Goal: Find specific page/section: Find specific page/section

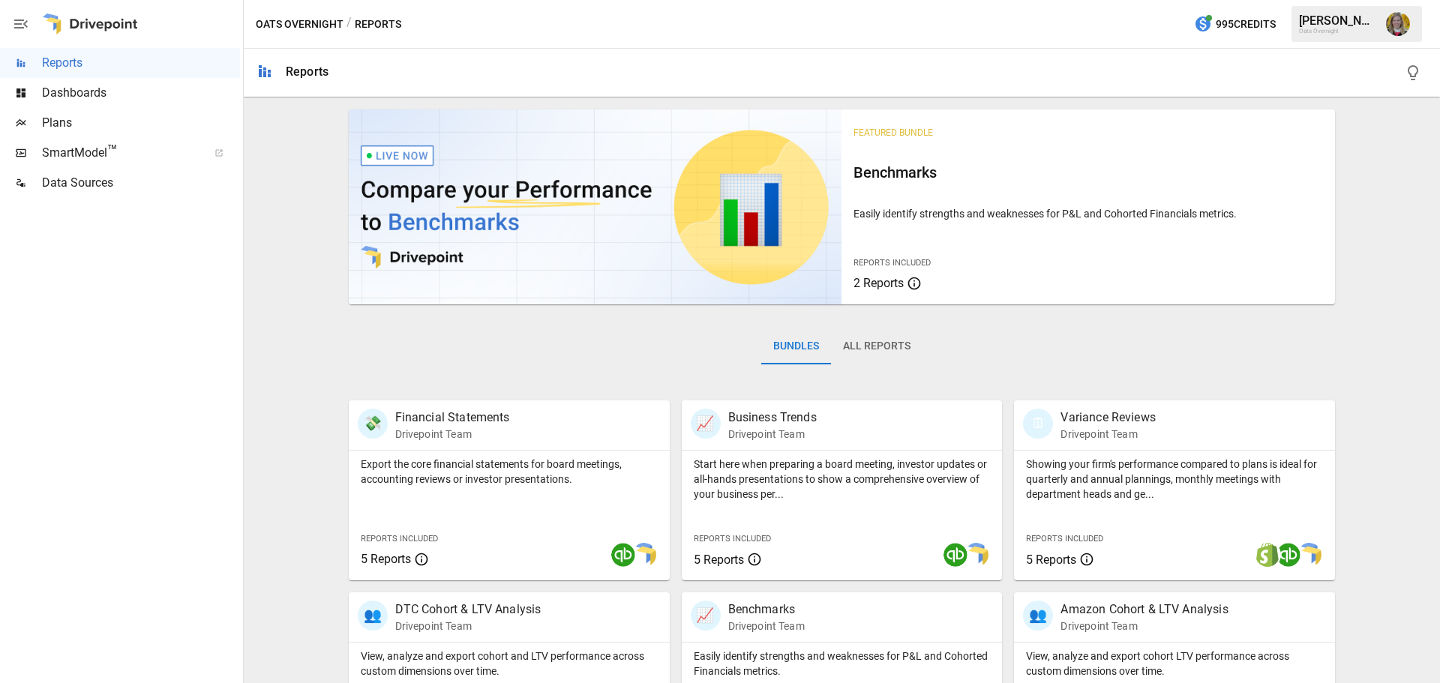
click at [113, 0] on body "Reports Dashboards Plans SmartModel ™ Data Sources Oats Overnight / Reports 995…" at bounding box center [720, 0] width 1440 height 0
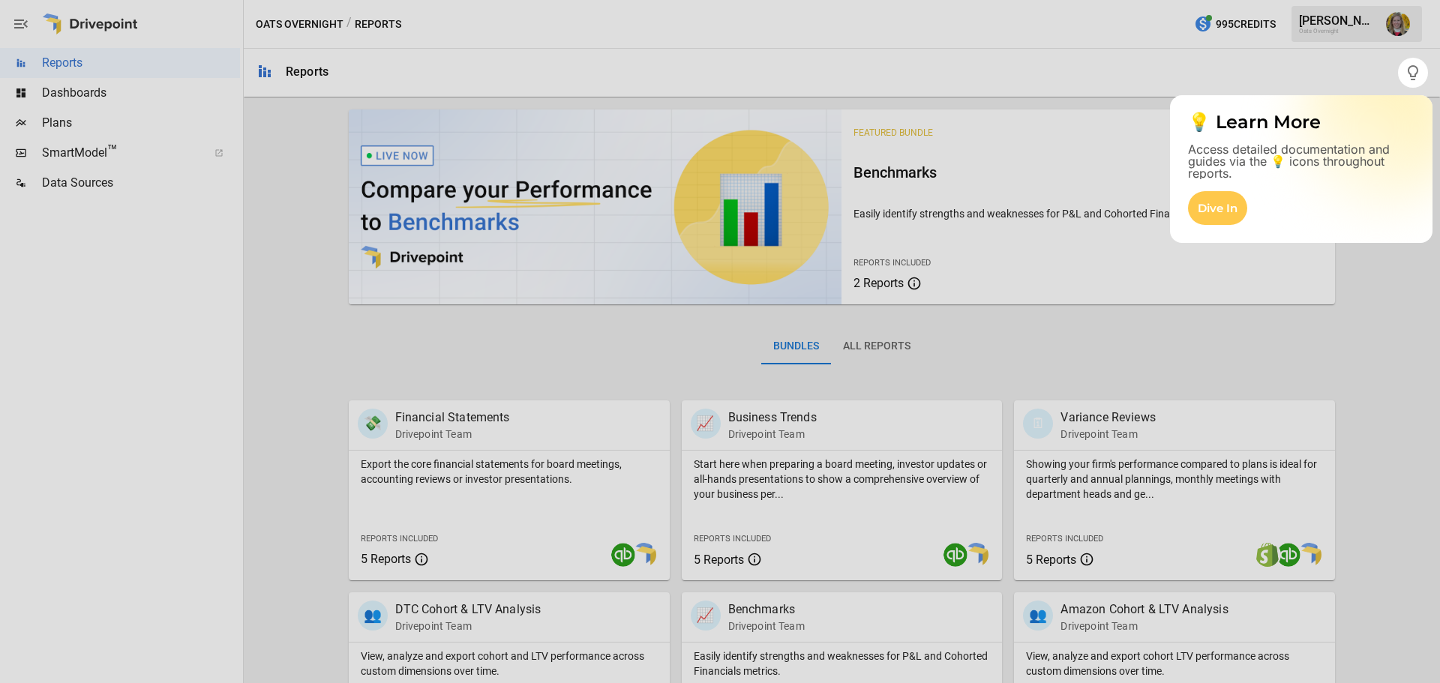
click at [120, 90] on div at bounding box center [720, 386] width 1440 height 596
click at [81, 95] on div at bounding box center [720, 386] width 1440 height 596
click at [1411, 272] on div at bounding box center [720, 386] width 1440 height 596
click at [1095, 79] on div at bounding box center [699, 341] width 1398 height 683
click at [1403, 71] on button "button" at bounding box center [1413, 73] width 30 height 30
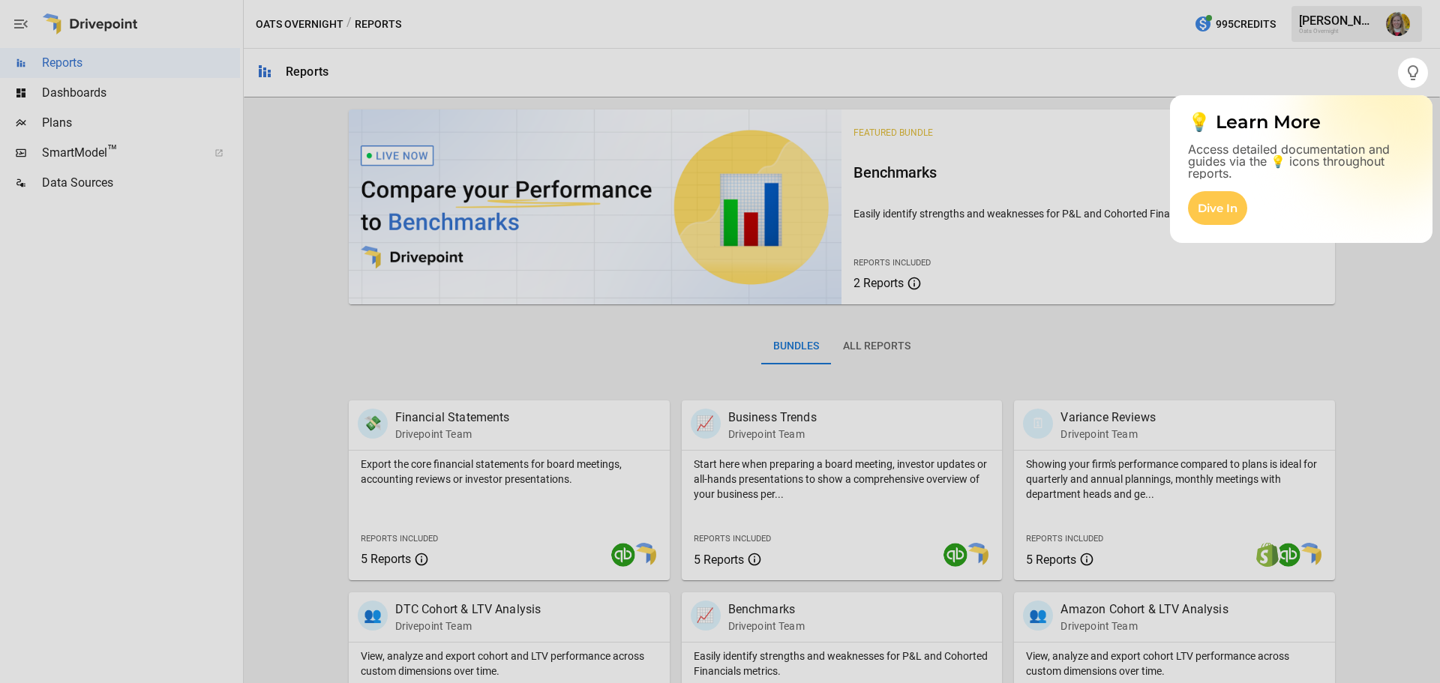
click at [102, 101] on div at bounding box center [720, 386] width 1440 height 596
drag, startPoint x: 240, startPoint y: 210, endPoint x: 365, endPoint y: 211, distance: 125.3
click at [241, 209] on div at bounding box center [720, 386] width 1440 height 596
click at [373, 214] on div at bounding box center [720, 386] width 1440 height 596
click at [1238, 214] on div "Dive In" at bounding box center [1217, 208] width 59 height 34
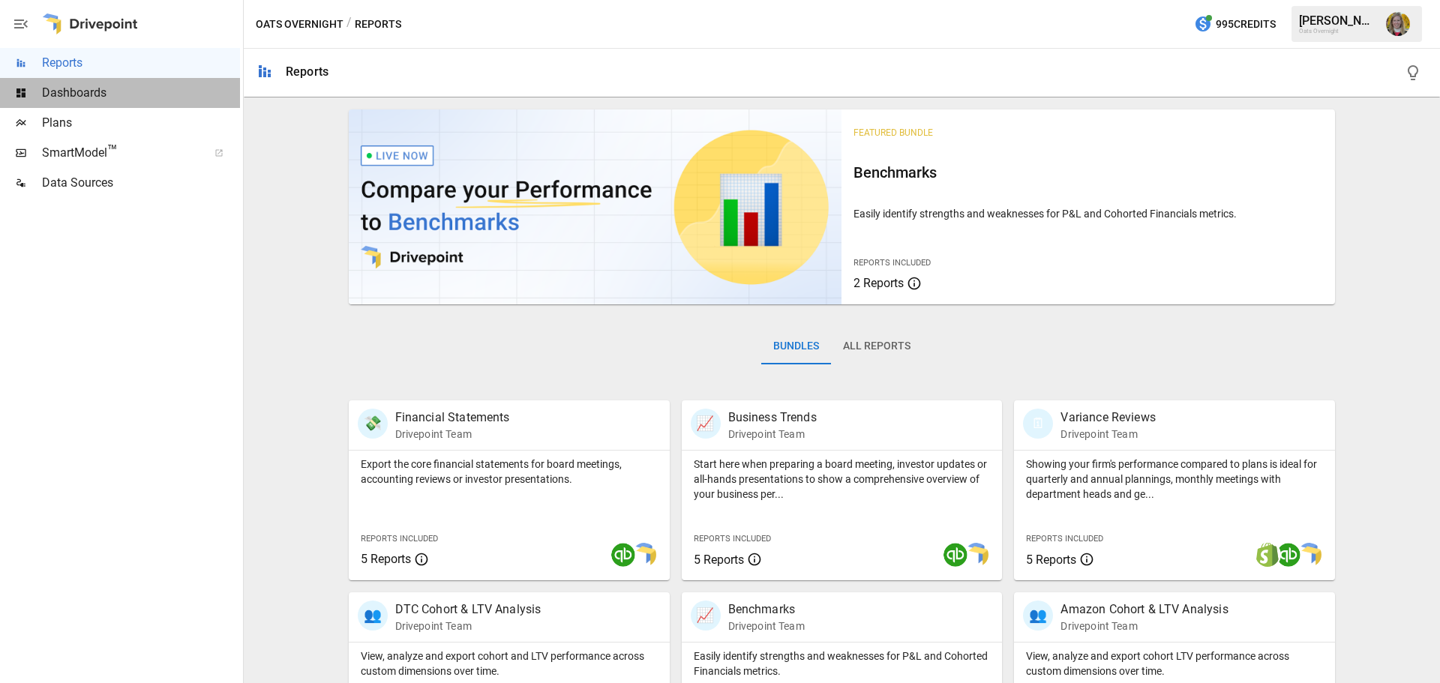
click at [89, 92] on span "Dashboards" at bounding box center [141, 93] width 198 height 18
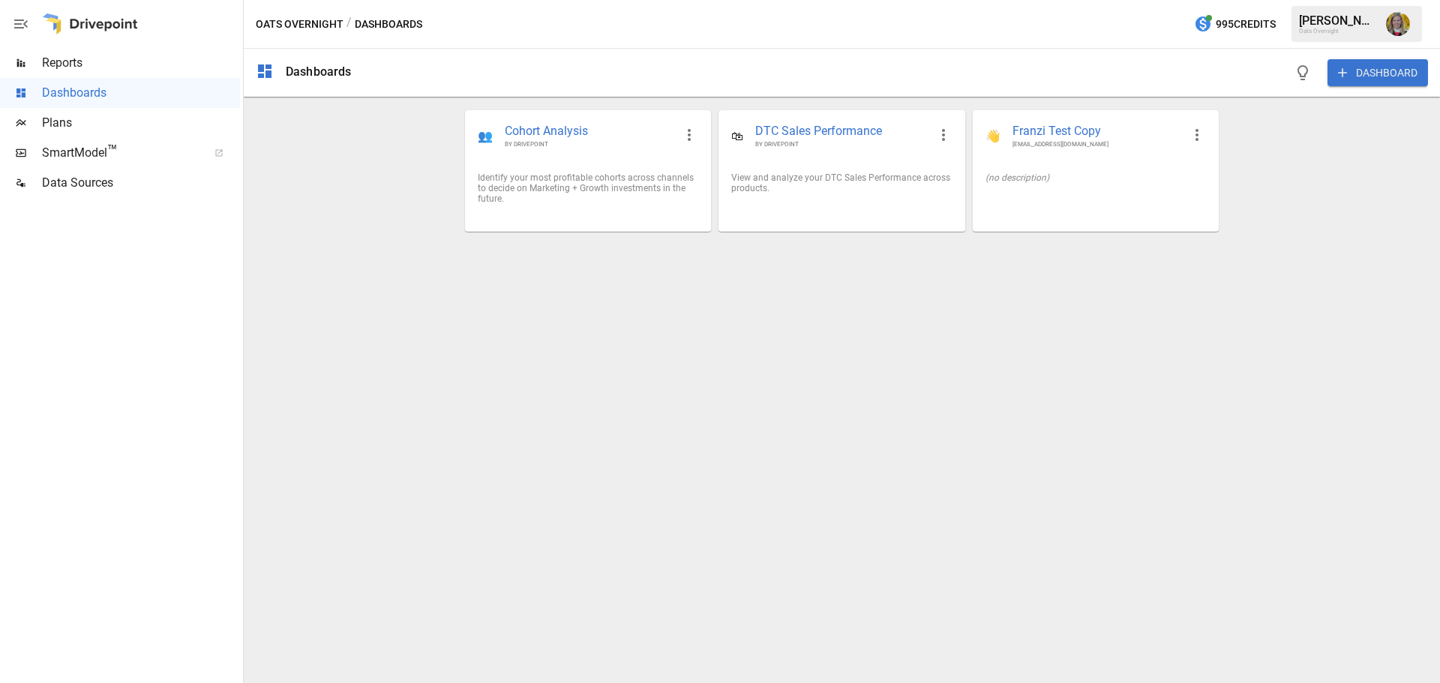
click at [125, 115] on span "Plans" at bounding box center [141, 123] width 198 height 18
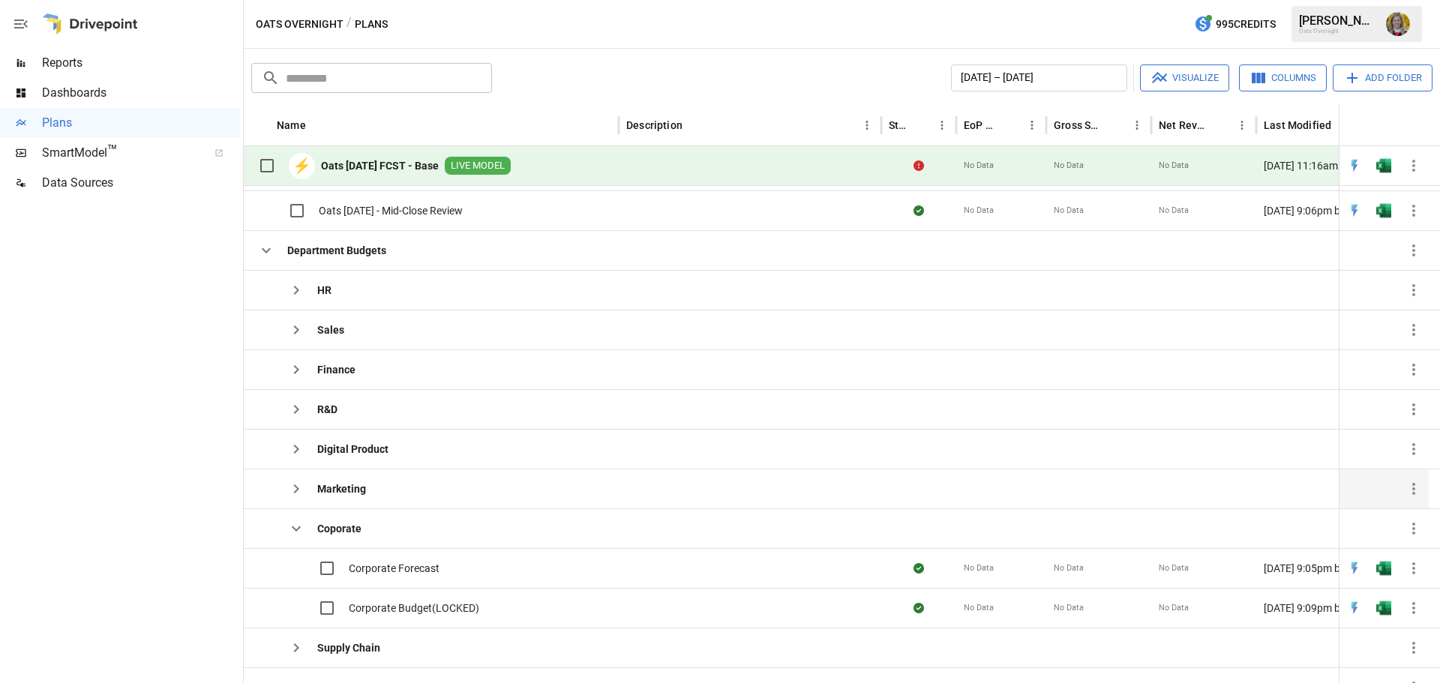
scroll to position [63, 0]
click at [299, 529] on icon "button" at bounding box center [296, 529] width 9 height 5
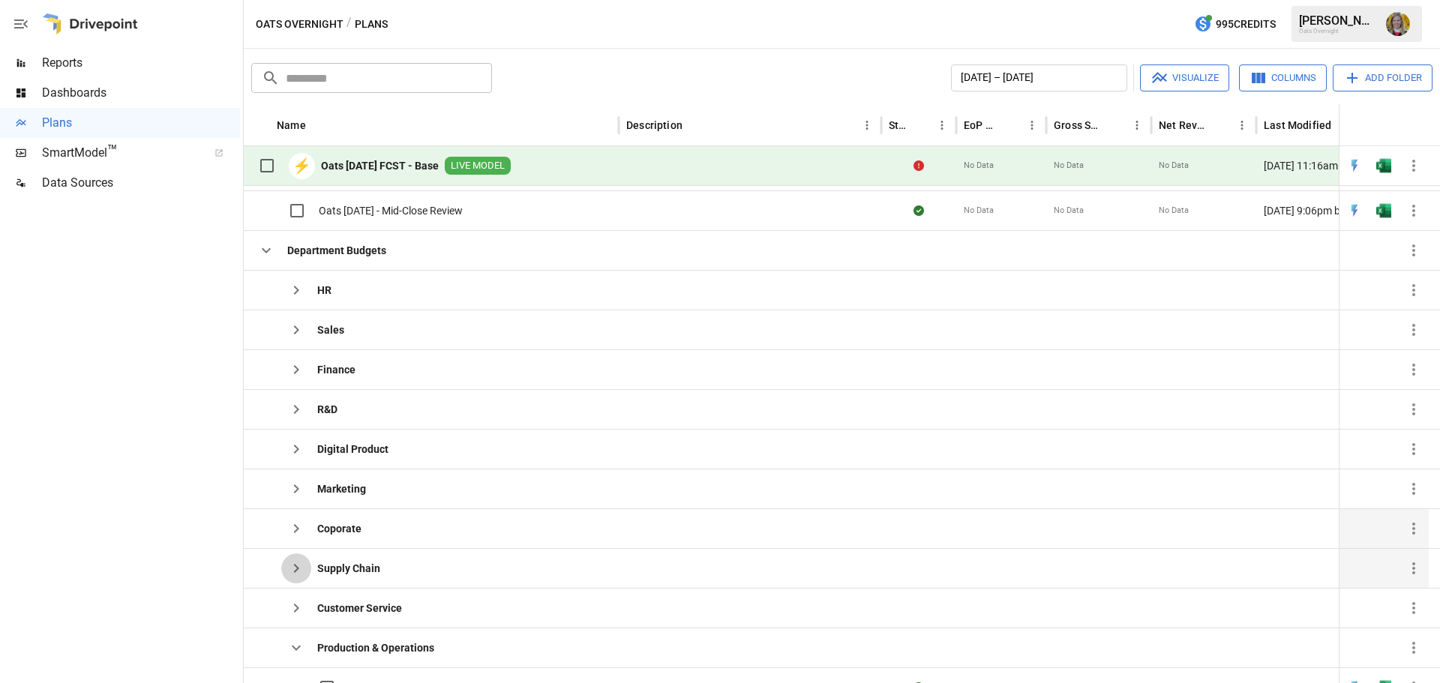
click at [292, 565] on icon "button" at bounding box center [296, 569] width 18 height 18
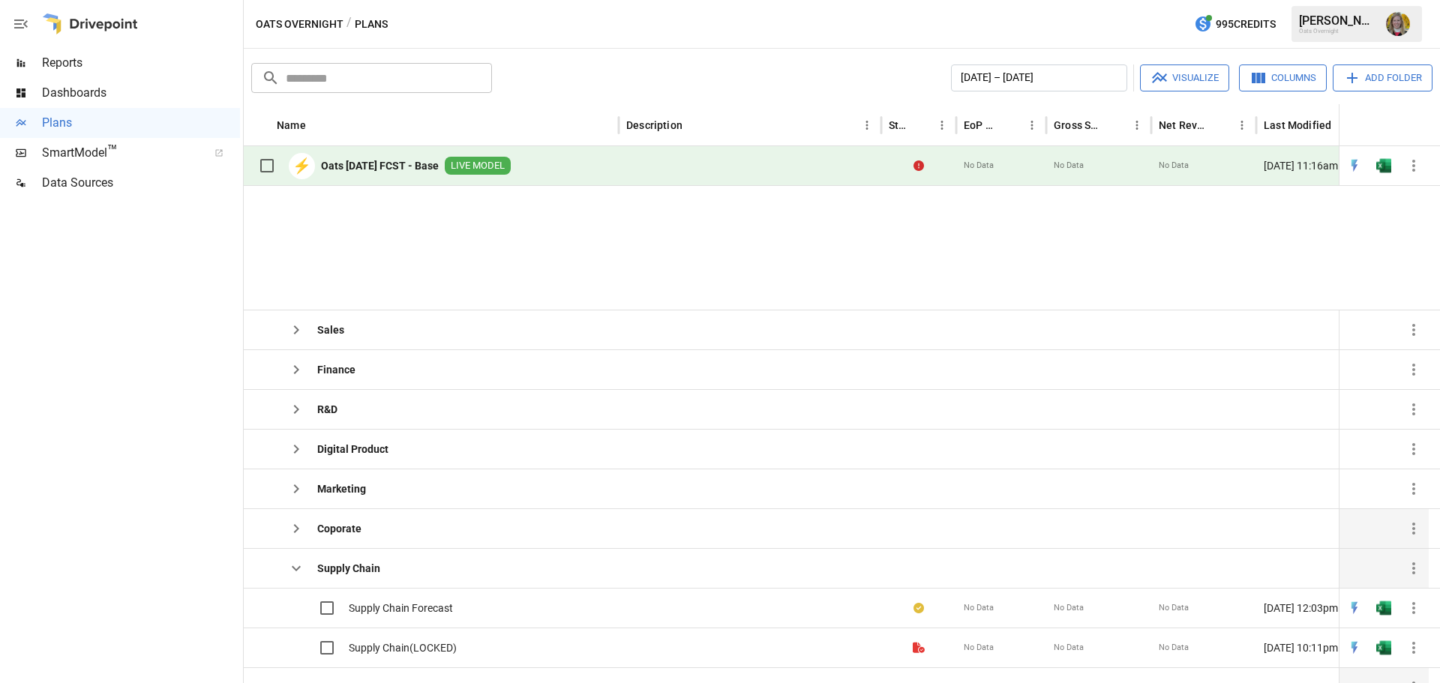
scroll to position [189, 0]
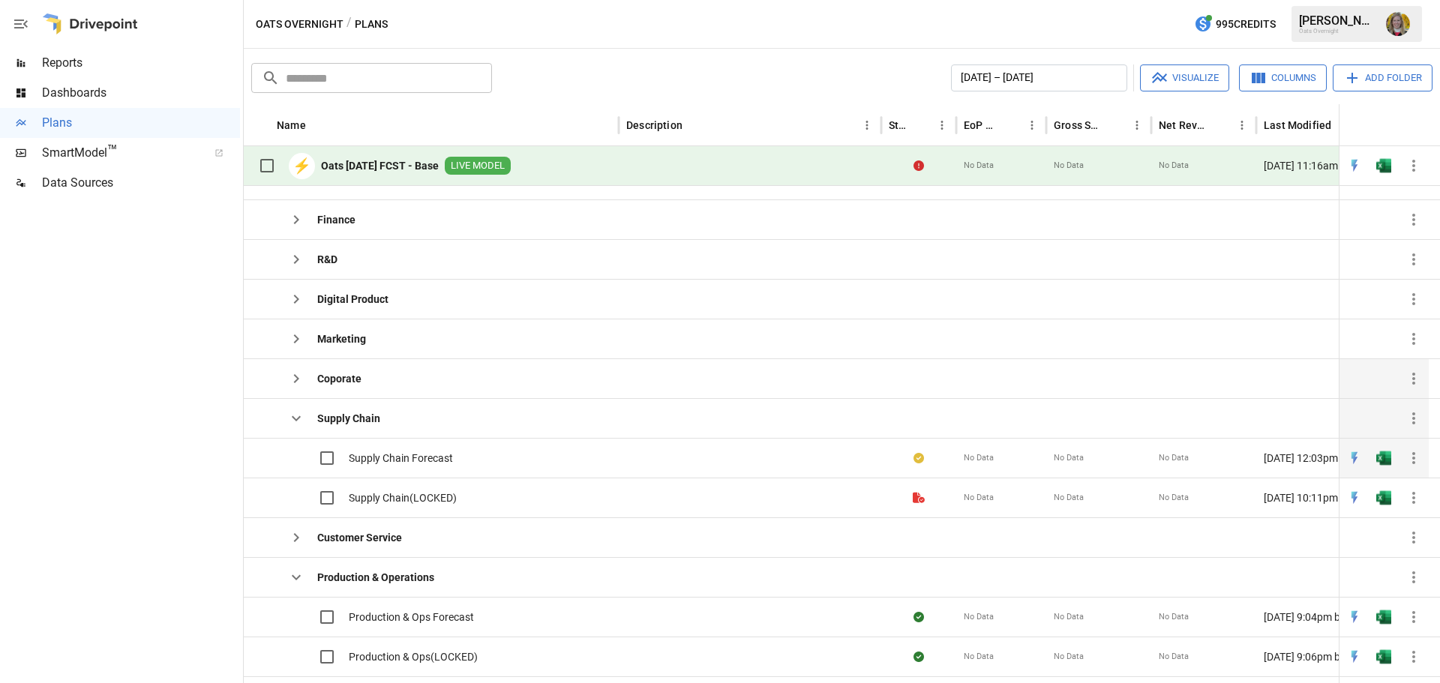
click at [461, 446] on div "Supply Chain Forecast" at bounding box center [431, 458] width 375 height 40
click at [406, 458] on span "Supply Chain Forecast" at bounding box center [401, 458] width 104 height 15
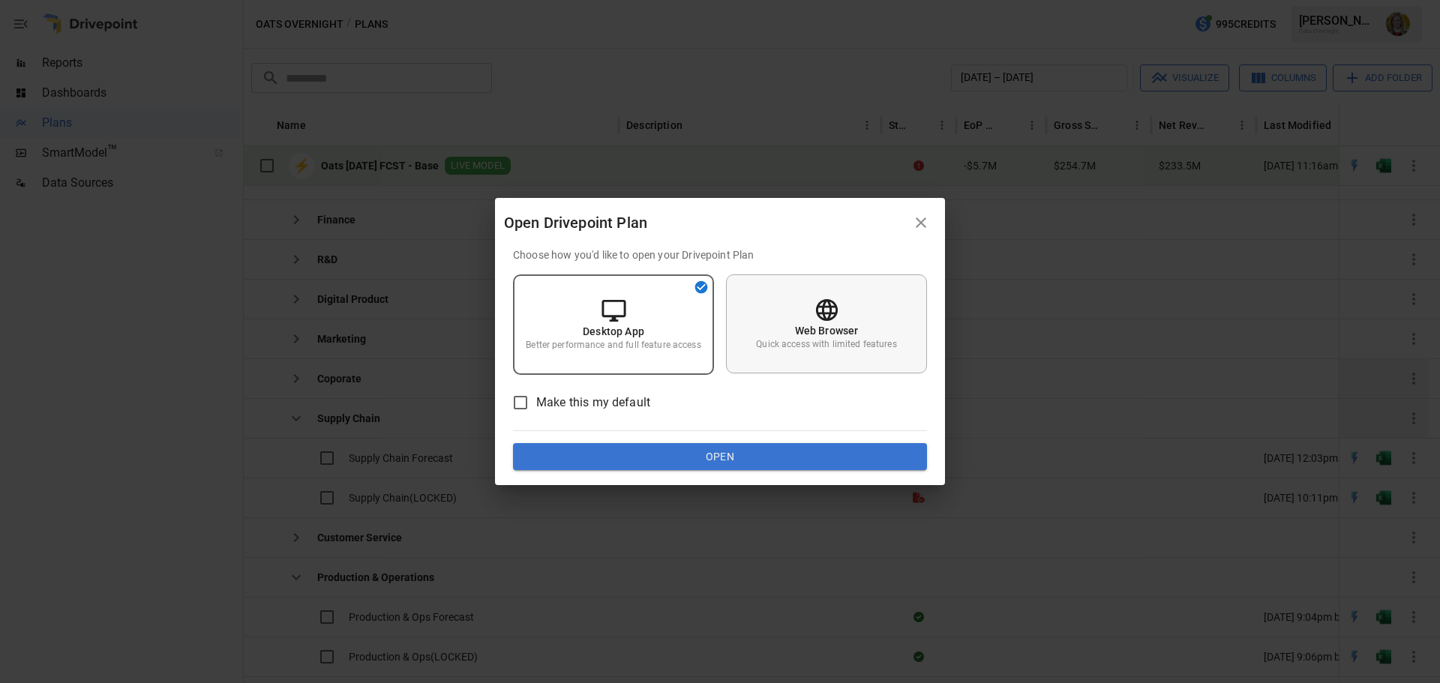
drag, startPoint x: 859, startPoint y: 359, endPoint x: 852, endPoint y: 367, distance: 10.1
click at [859, 359] on div "Web Browser Quick access with limited features" at bounding box center [826, 324] width 201 height 99
click at [785, 458] on button "Open" at bounding box center [720, 456] width 414 height 27
